Goal: Navigation & Orientation: Find specific page/section

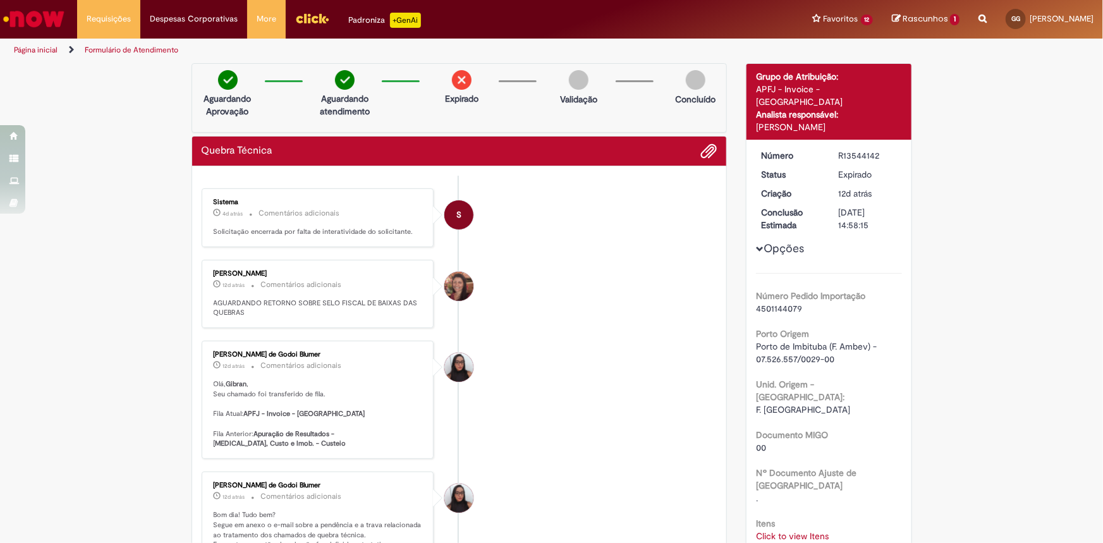
click at [25, 20] on img "Ir para a Homepage" at bounding box center [33, 18] width 65 height 25
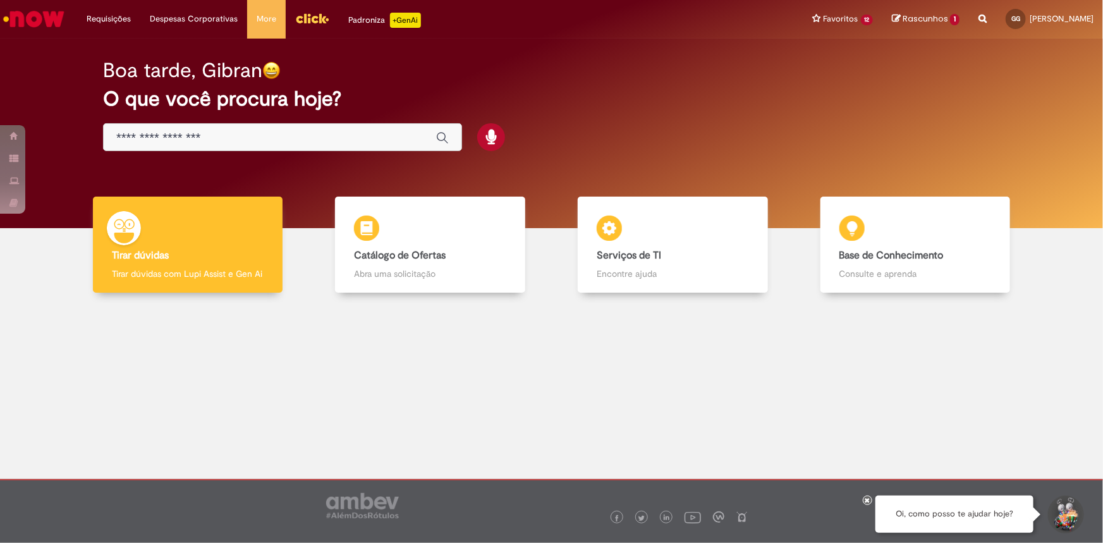
click at [28, 11] on img "Ir para a Homepage" at bounding box center [33, 18] width 65 height 25
click at [316, 18] on img "Menu Cabeçalho" at bounding box center [312, 18] width 34 height 19
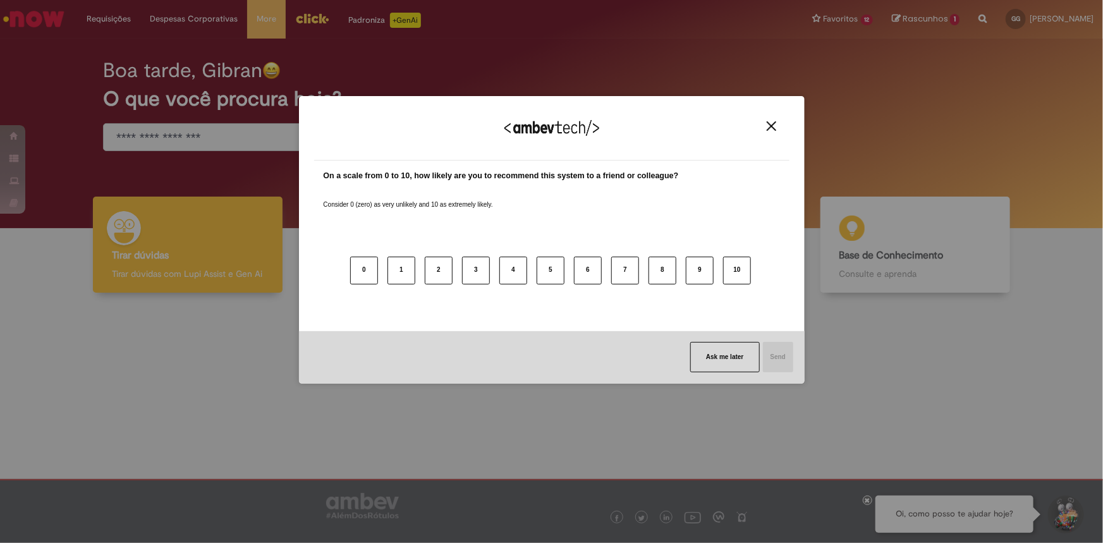
click at [769, 125] on img "Close" at bounding box center [771, 125] width 9 height 9
